Goal: Task Accomplishment & Management: Manage account settings

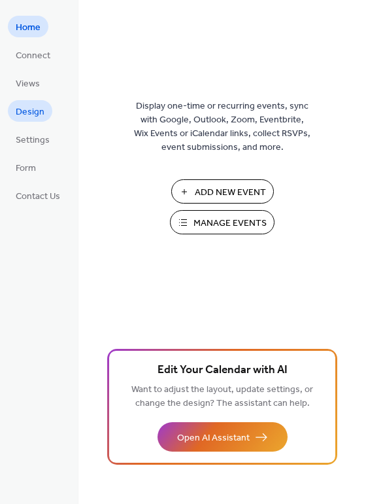
click at [29, 108] on span "Design" at bounding box center [30, 112] width 29 height 14
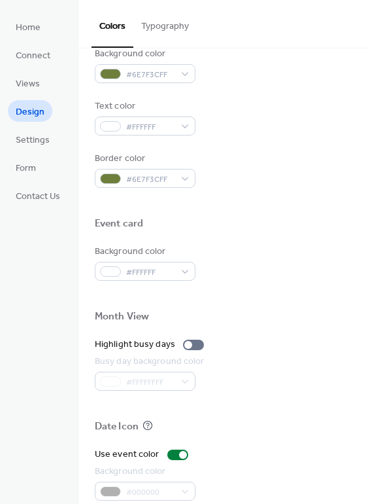
scroll to position [559, 0]
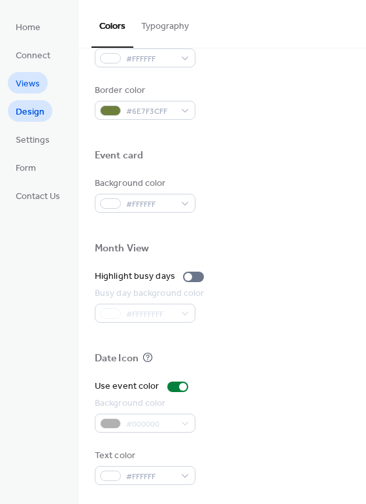
click at [35, 87] on span "Views" at bounding box center [28, 84] width 24 height 14
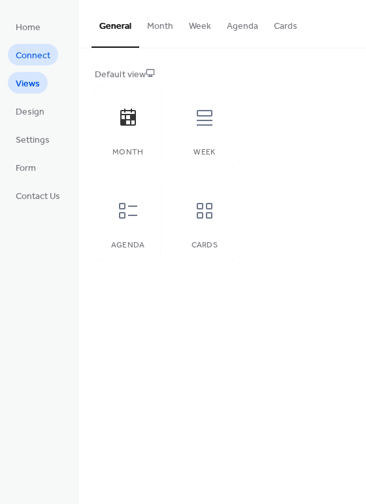
click at [36, 59] on span "Connect" at bounding box center [33, 56] width 35 height 14
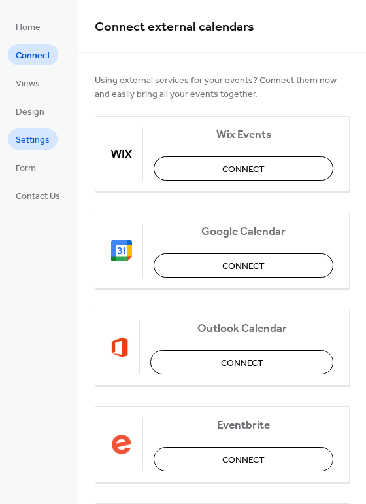
click at [44, 141] on span "Settings" at bounding box center [33, 140] width 34 height 14
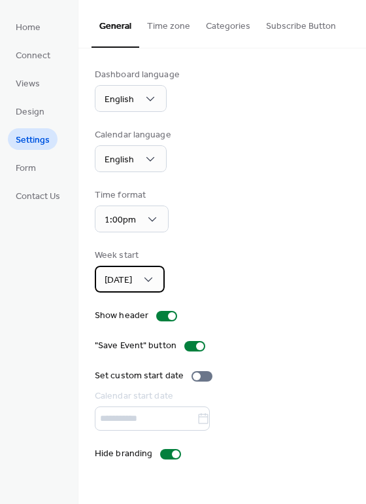
click at [145, 273] on div "[DATE]" at bounding box center [130, 279] width 70 height 27
click at [207, 266] on div "Week start Monday" at bounding box center [222, 271] width 255 height 44
click at [34, 26] on span "Home" at bounding box center [28, 28] width 25 height 14
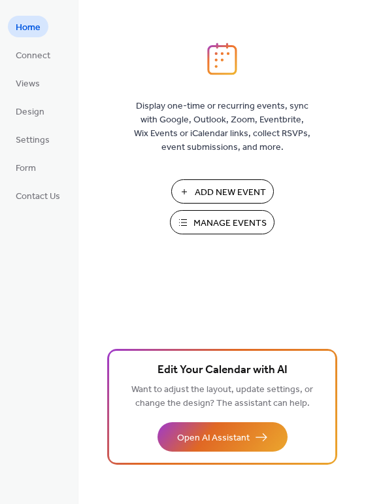
click at [245, 227] on span "Manage Events" at bounding box center [230, 223] width 73 height 14
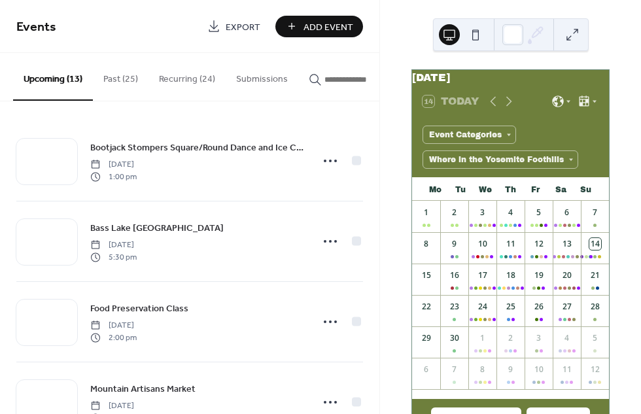
click at [264, 88] on button "Submissions" at bounding box center [262, 76] width 73 height 46
